Goal: Task Accomplishment & Management: Use online tool/utility

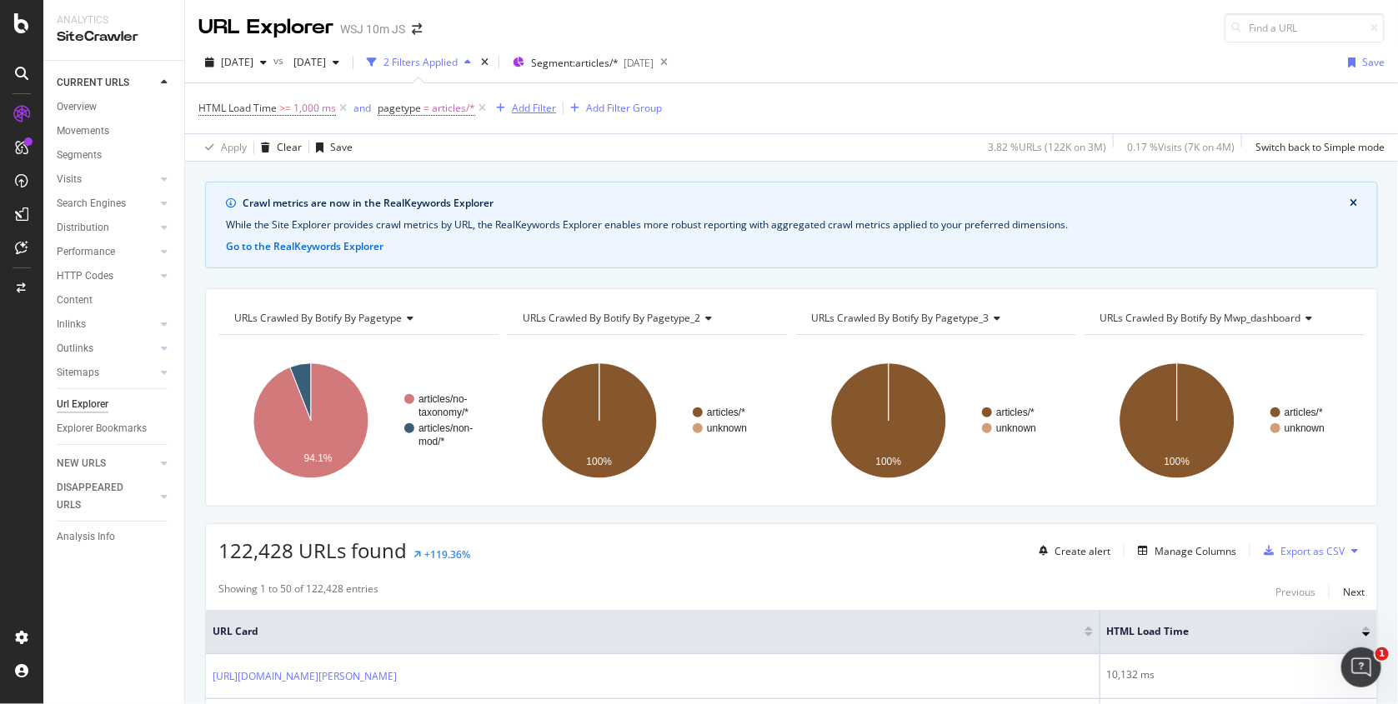
click at [524, 101] on div "Add Filter" at bounding box center [534, 108] width 44 height 14
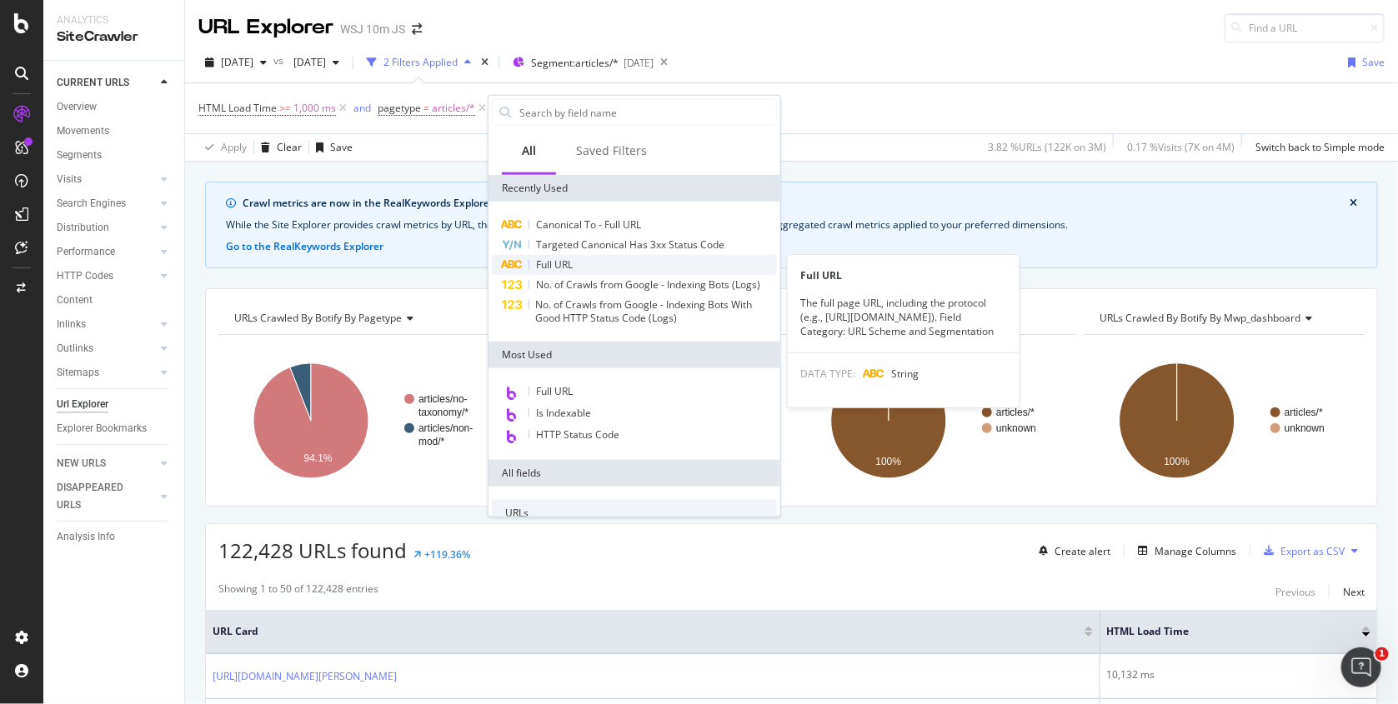
click at [558, 261] on span "Full URL" at bounding box center [554, 265] width 37 height 14
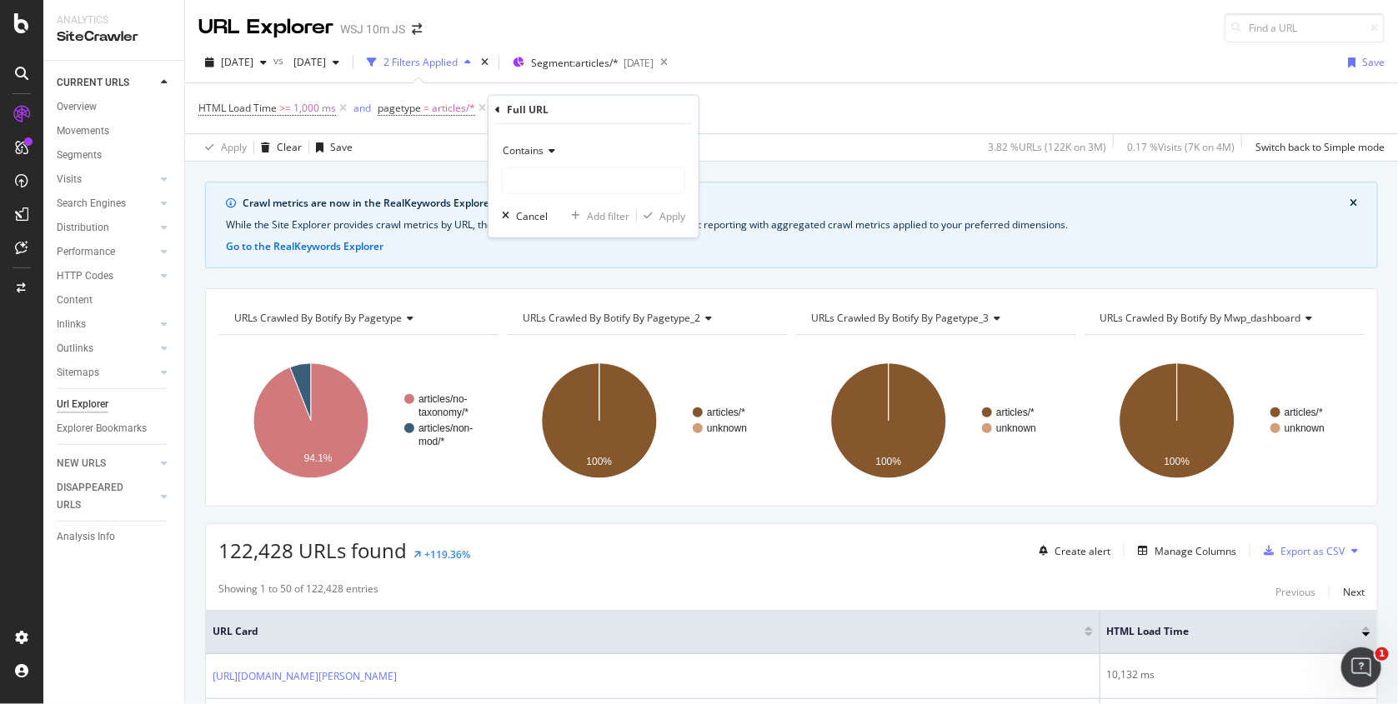
click at [545, 163] on div "Contains" at bounding box center [593, 151] width 183 height 27
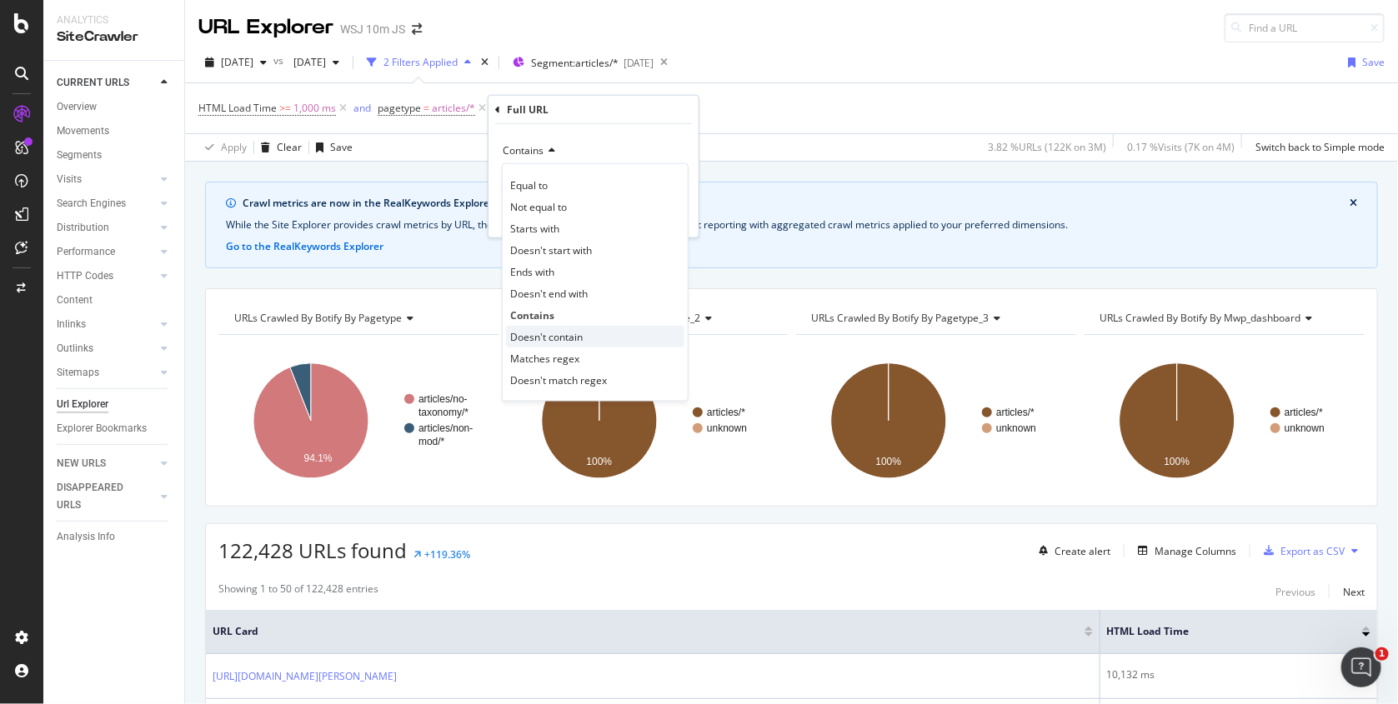
click at [569, 340] on span "Doesn't contain" at bounding box center [546, 336] width 73 height 14
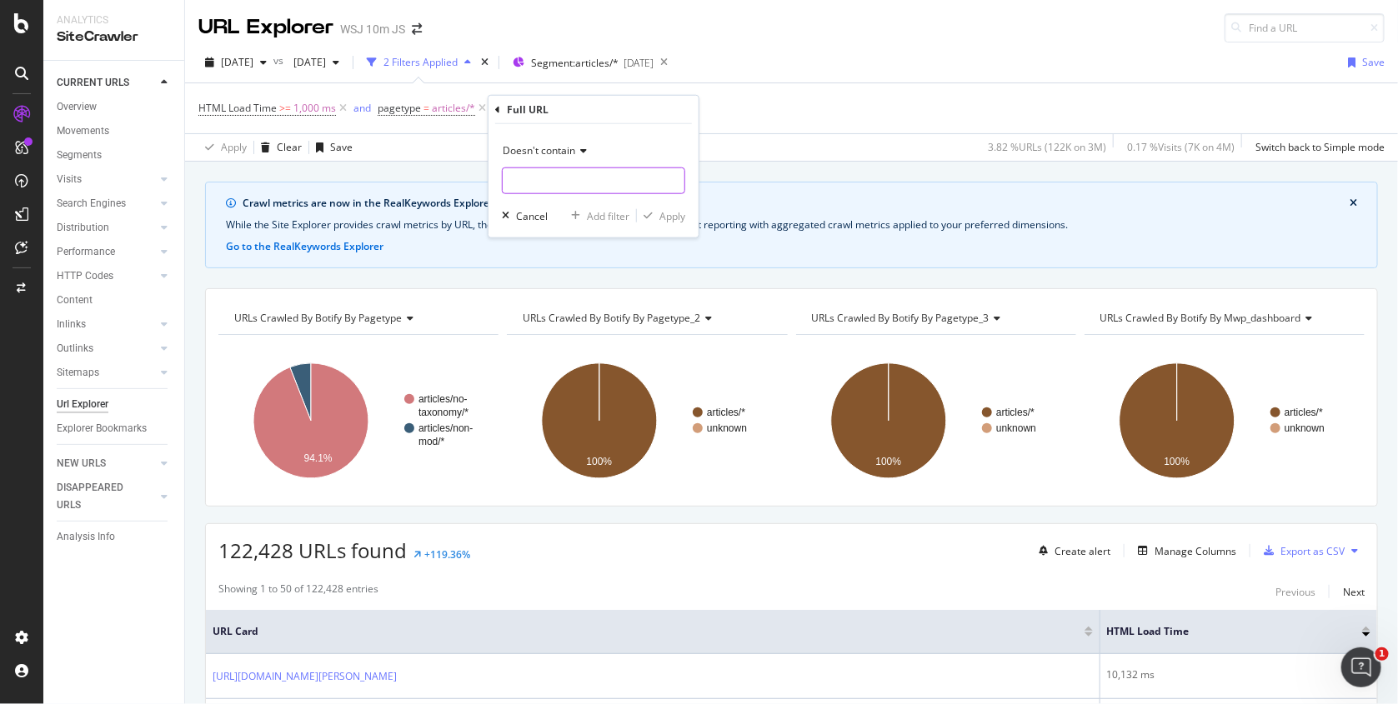
click at [548, 168] on input "text" at bounding box center [594, 181] width 182 height 27
type input "/articles/"
click at [663, 220] on div "Apply" at bounding box center [672, 215] width 26 height 14
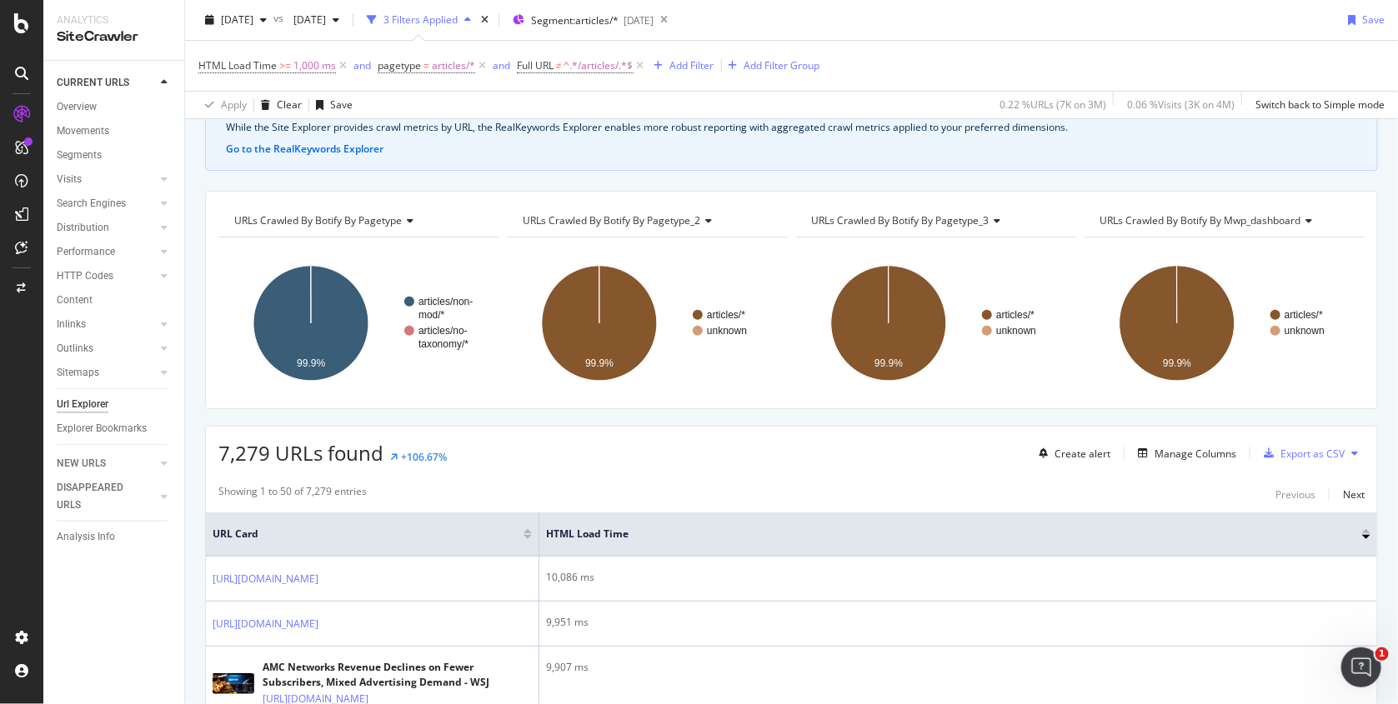
scroll to position [272, 0]
